Goal: Book appointment/travel/reservation

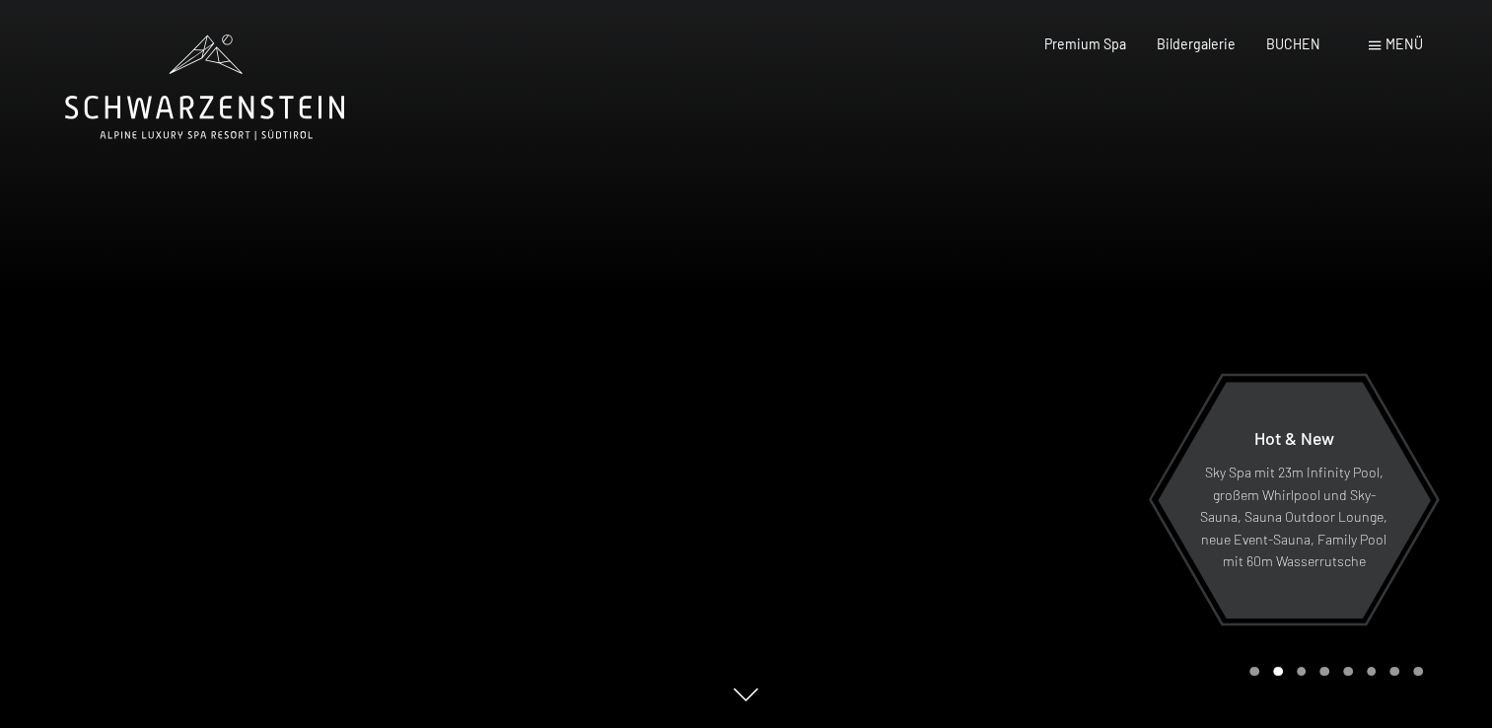
click at [1397, 45] on span "Menü" at bounding box center [1404, 44] width 37 height 17
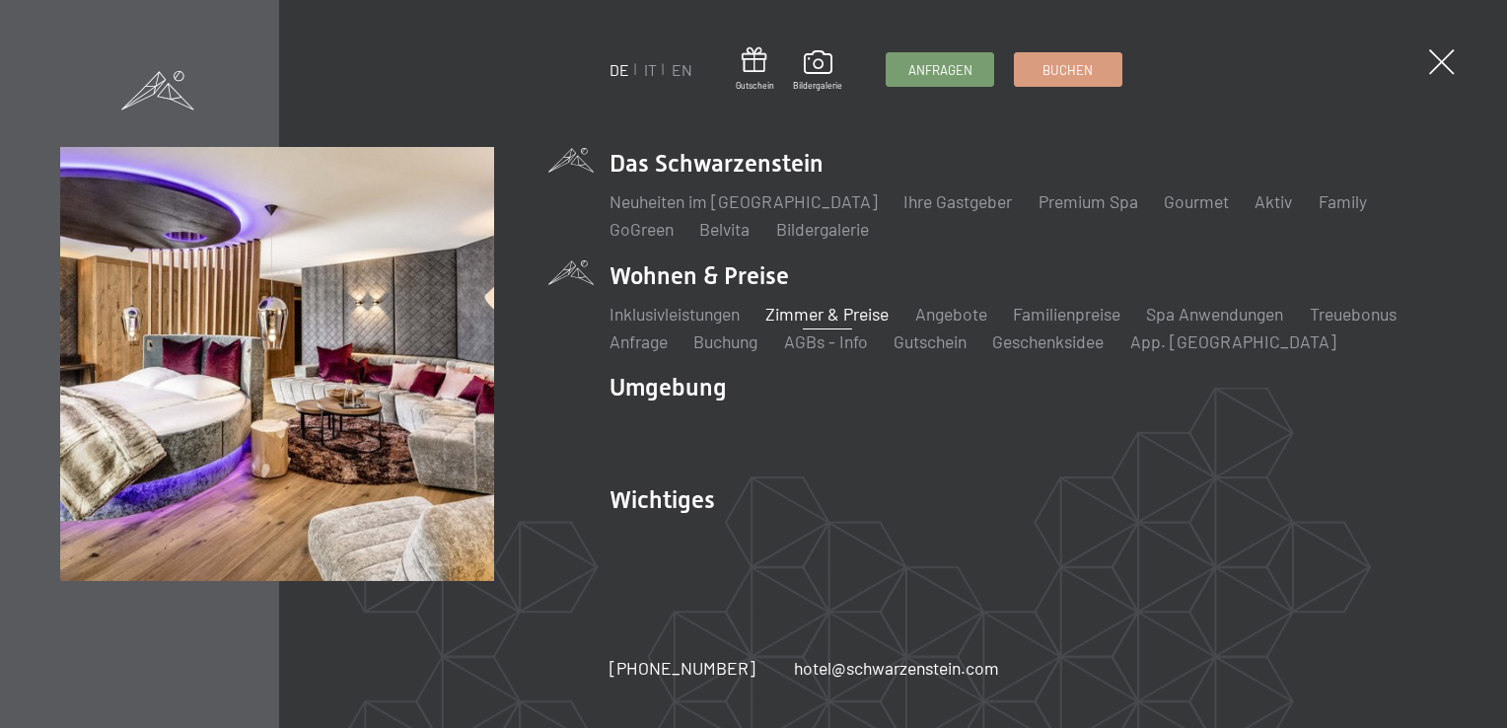
click at [843, 311] on link "Zimmer & Preise" at bounding box center [826, 314] width 123 height 22
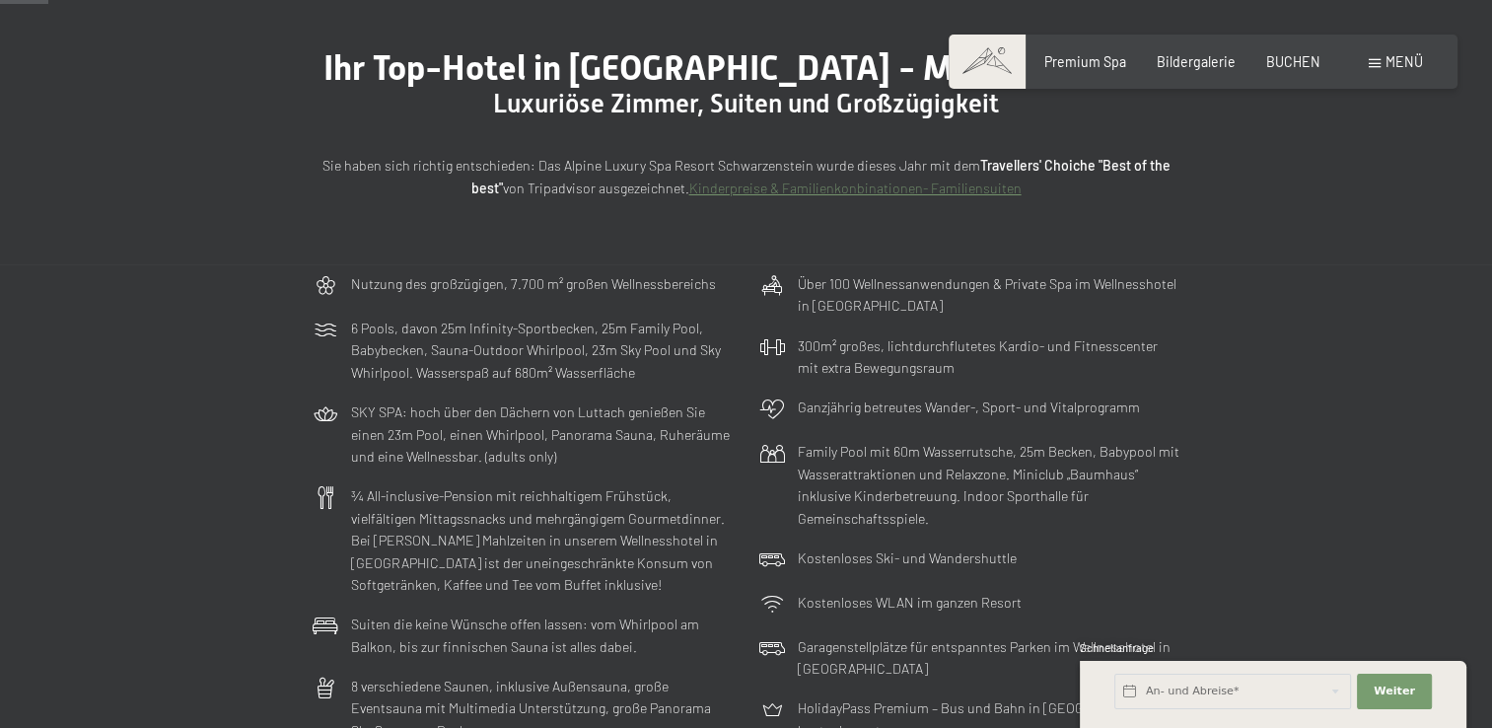
scroll to position [206, 0]
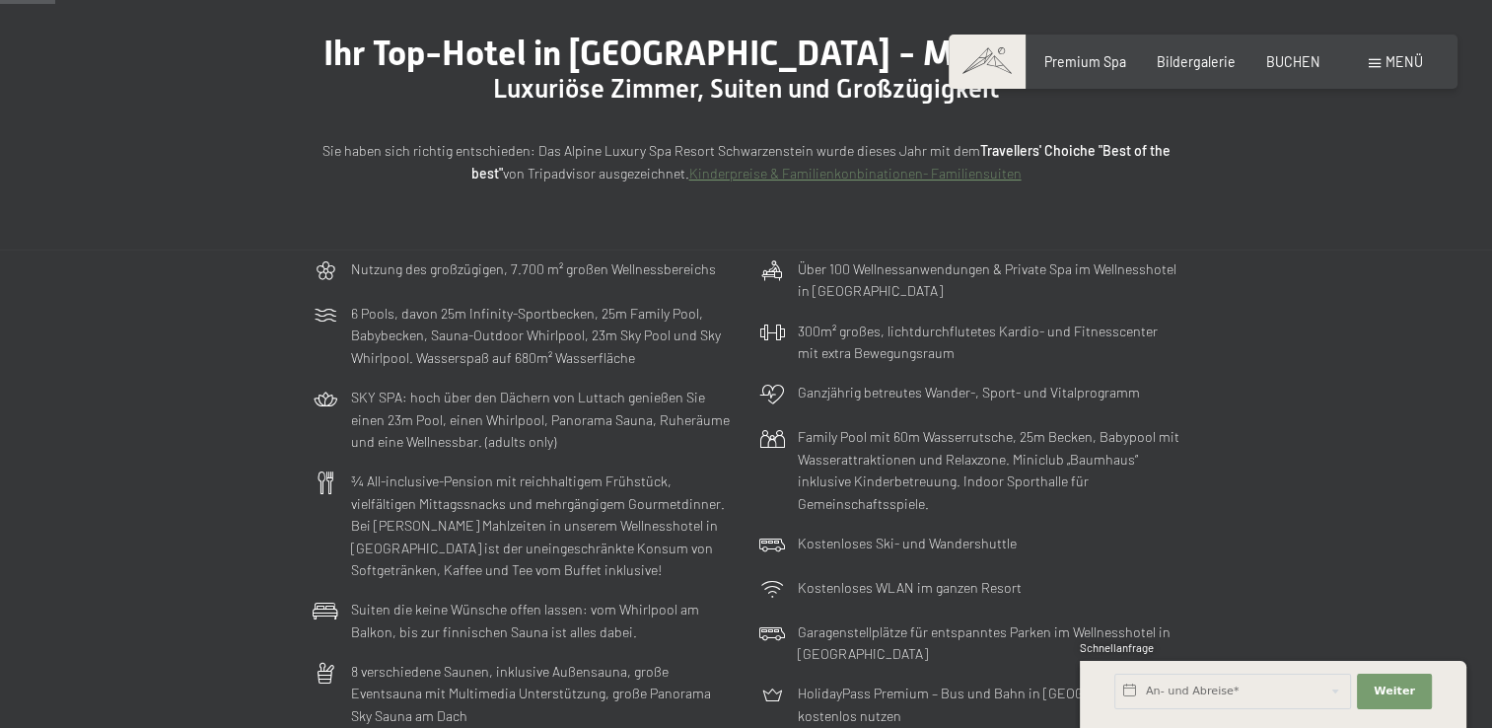
click at [1491, 84] on div "Ihr Top-Hotel in [GEOGRAPHIC_DATA] - Mountain Living Luxuriöse [PERSON_NAME], S…" at bounding box center [746, 108] width 1492 height 282
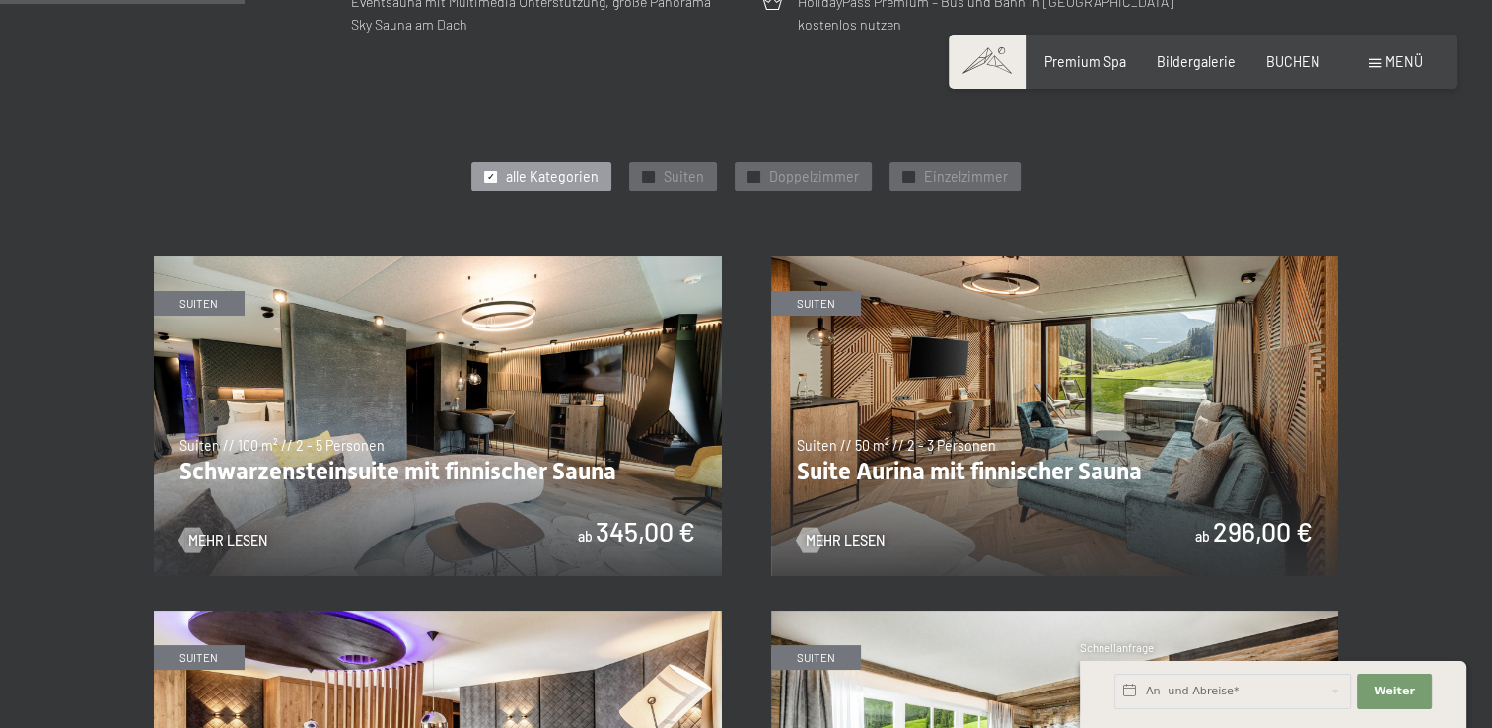
scroll to position [912, 0]
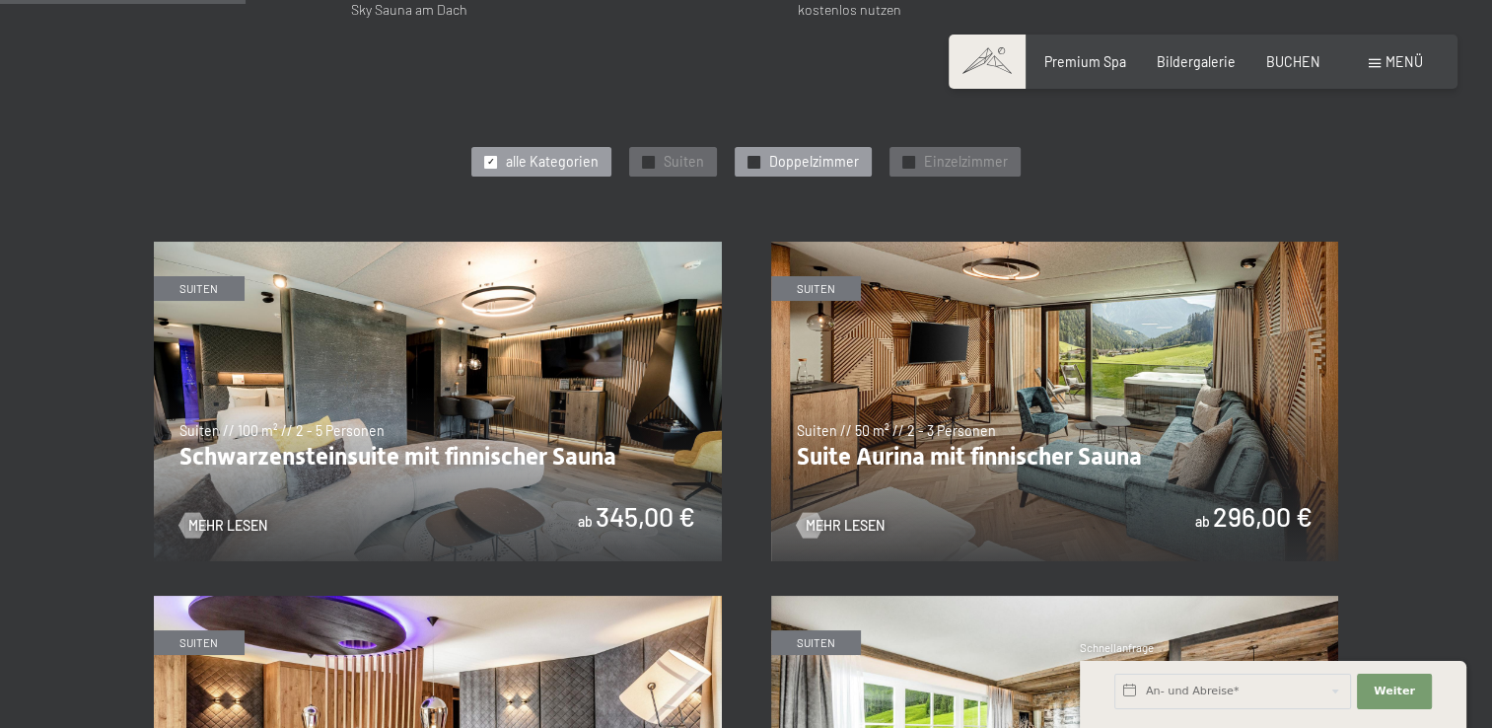
click at [841, 159] on span "Doppelzimmer" at bounding box center [814, 162] width 90 height 20
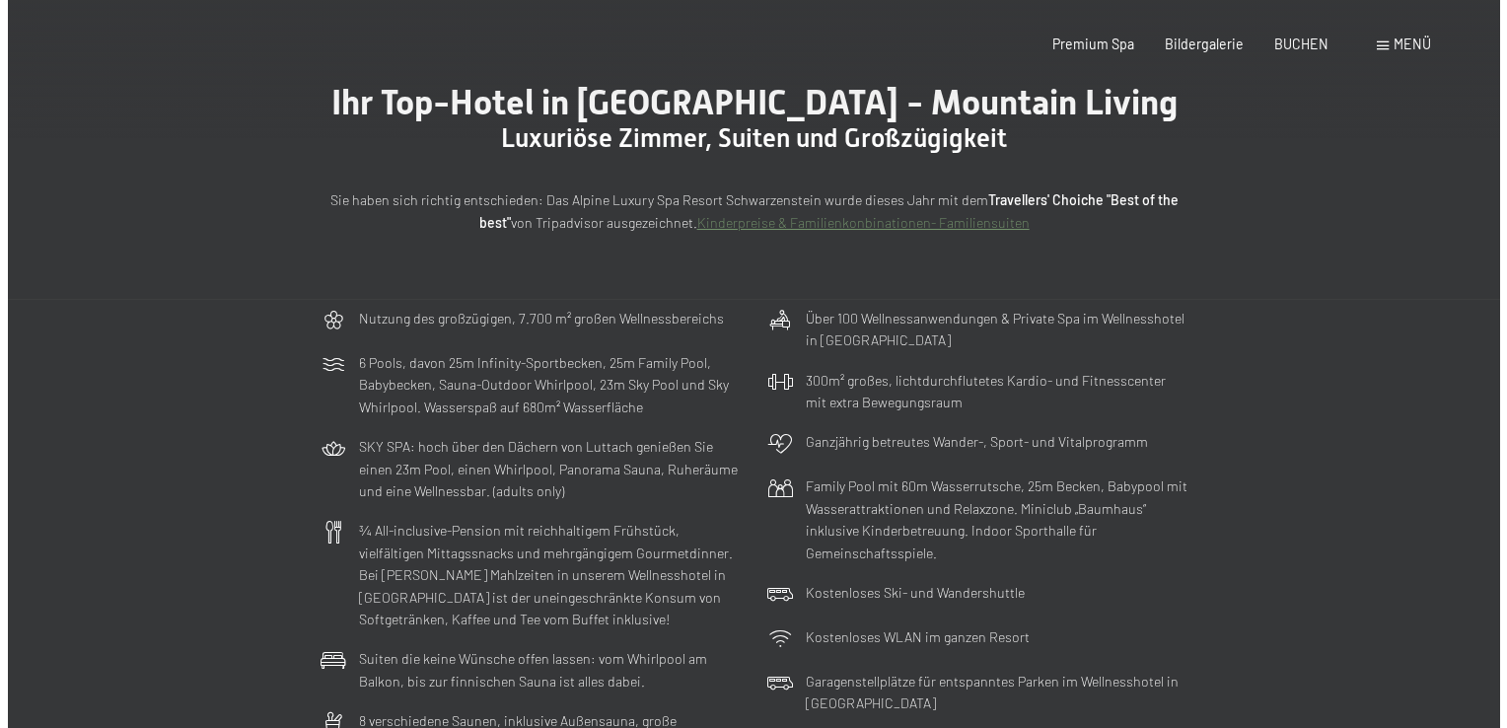
scroll to position [0, 0]
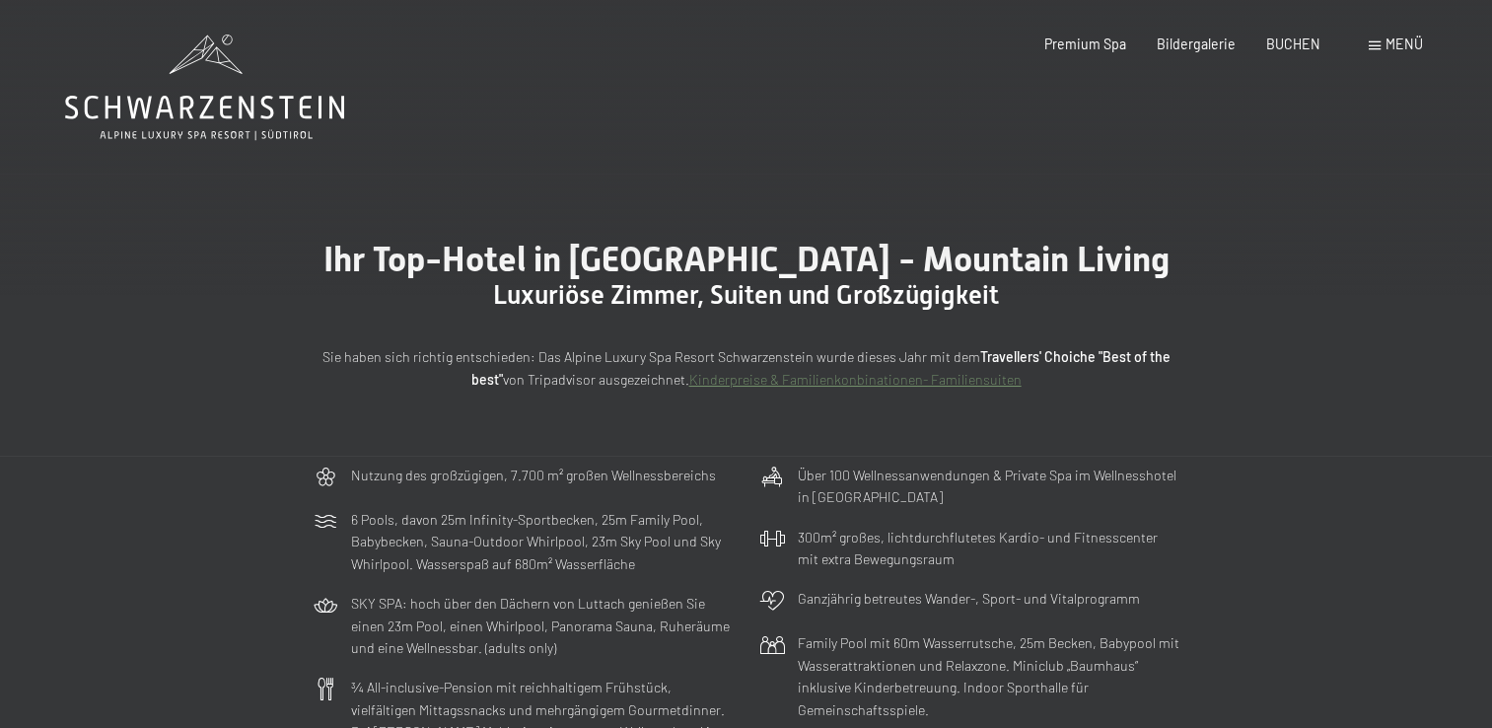
click at [1398, 41] on span "Menü" at bounding box center [1404, 44] width 37 height 17
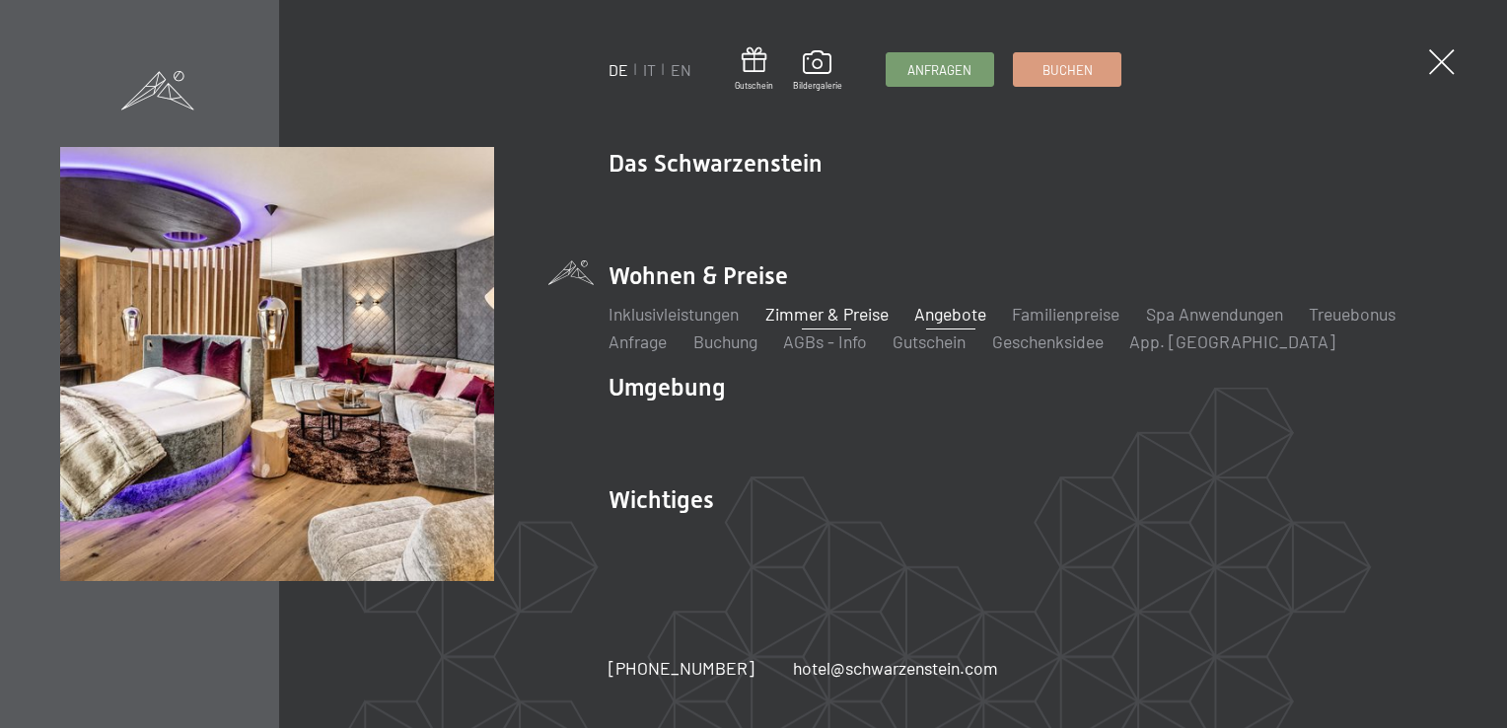
click at [972, 310] on link "Angebote" at bounding box center [951, 314] width 72 height 22
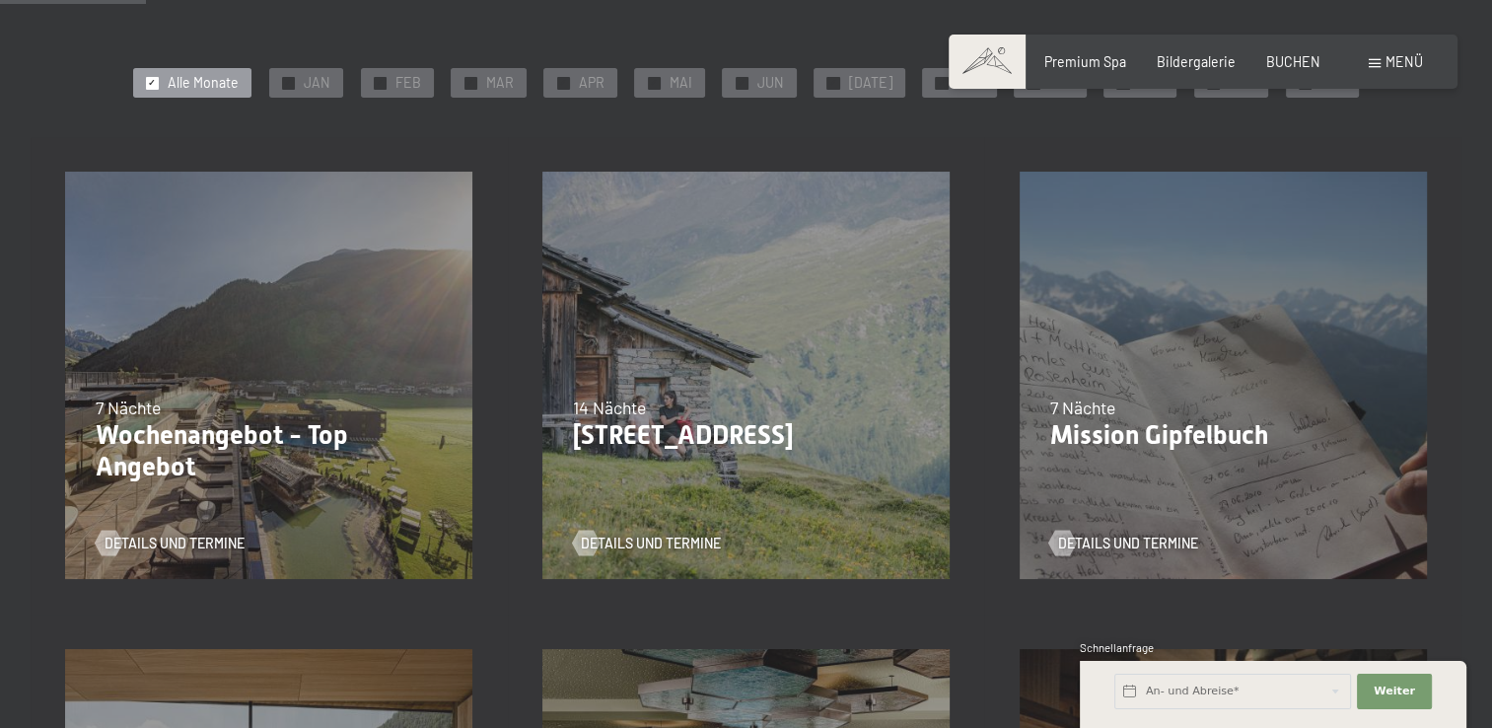
scroll to position [395, 0]
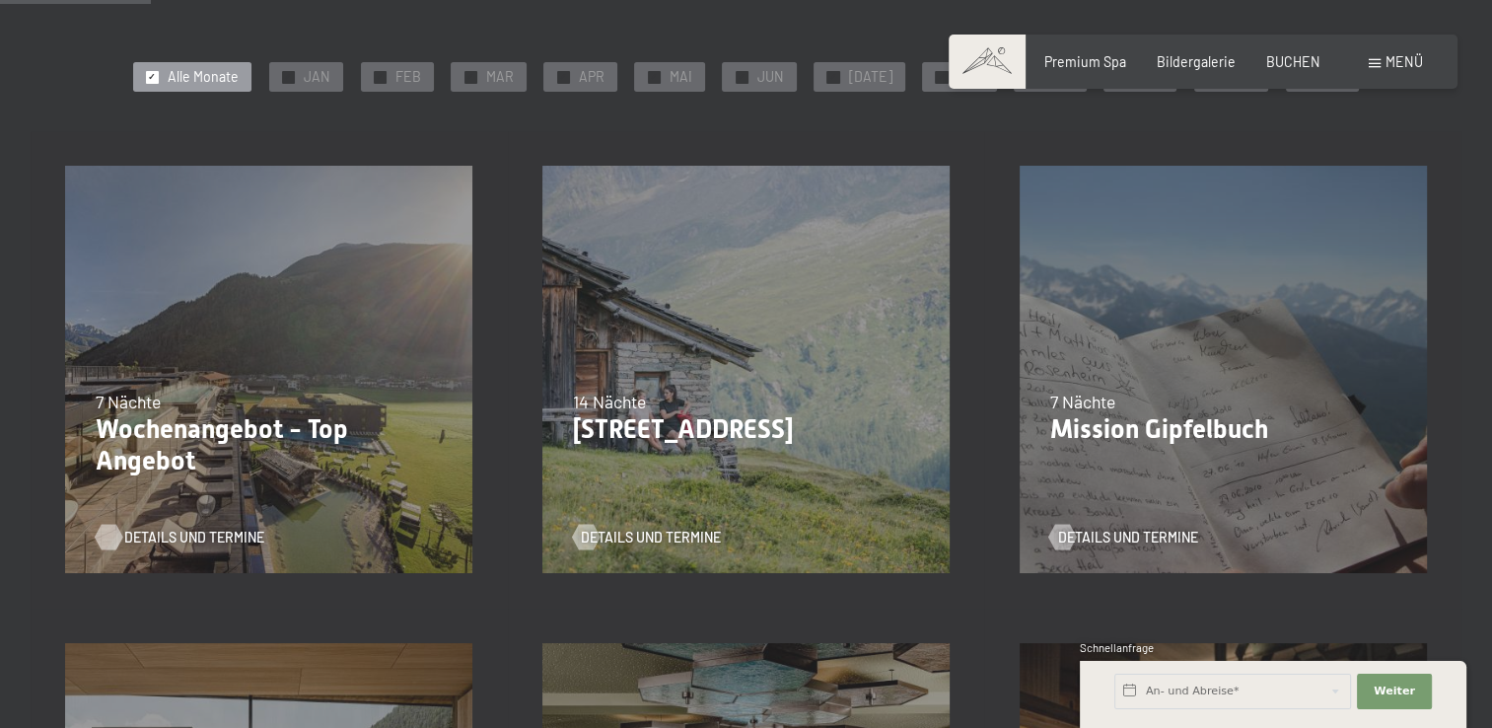
click at [222, 538] on span "Details und Termine" at bounding box center [194, 538] width 140 height 20
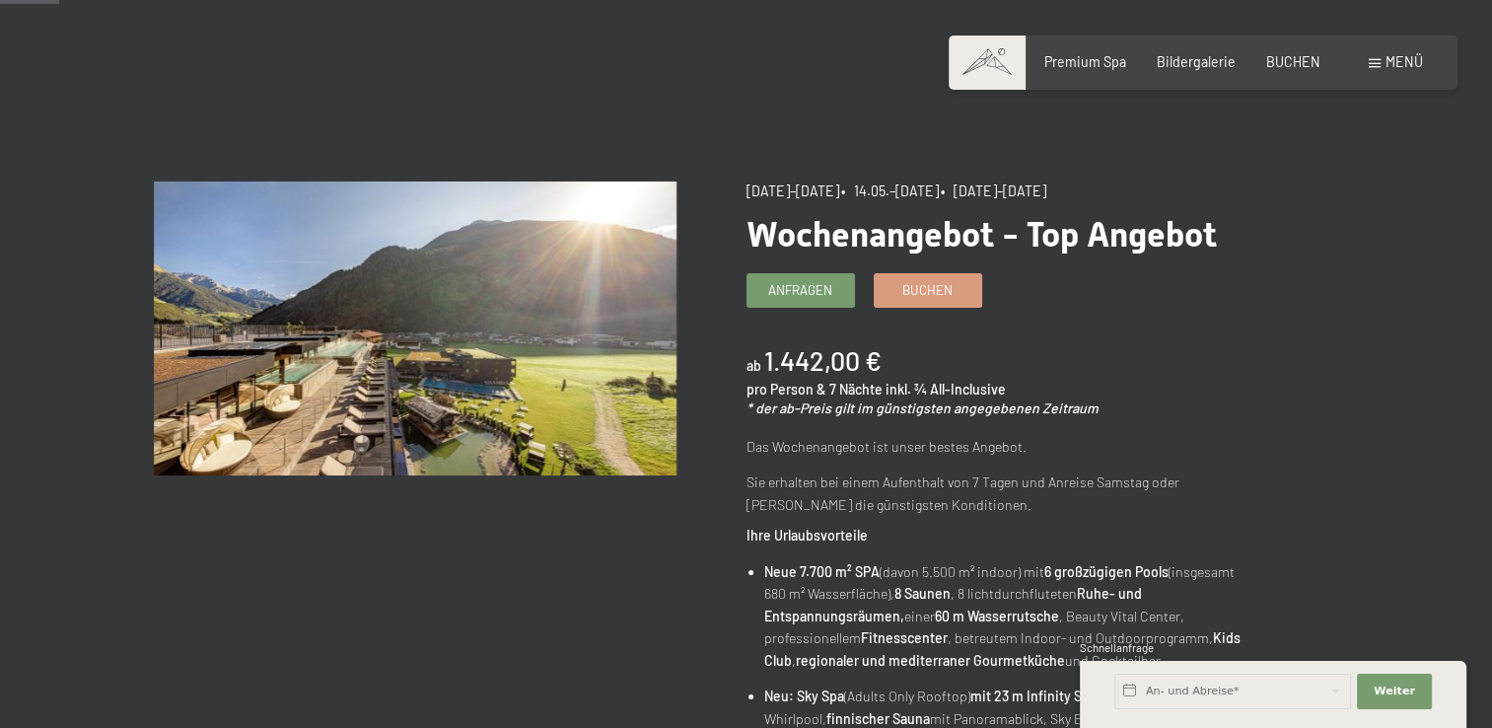
scroll to position [72, 0]
